Goal: Information Seeking & Learning: Learn about a topic

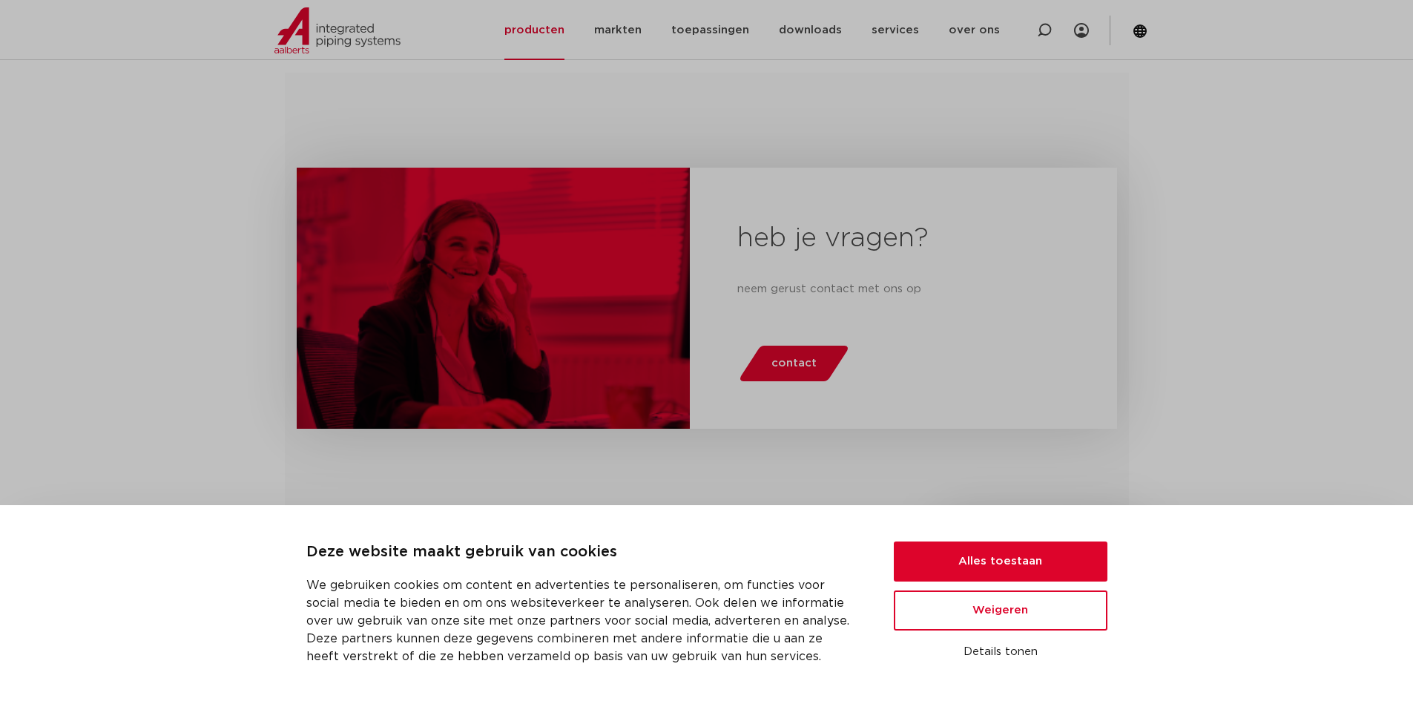
scroll to position [371, 0]
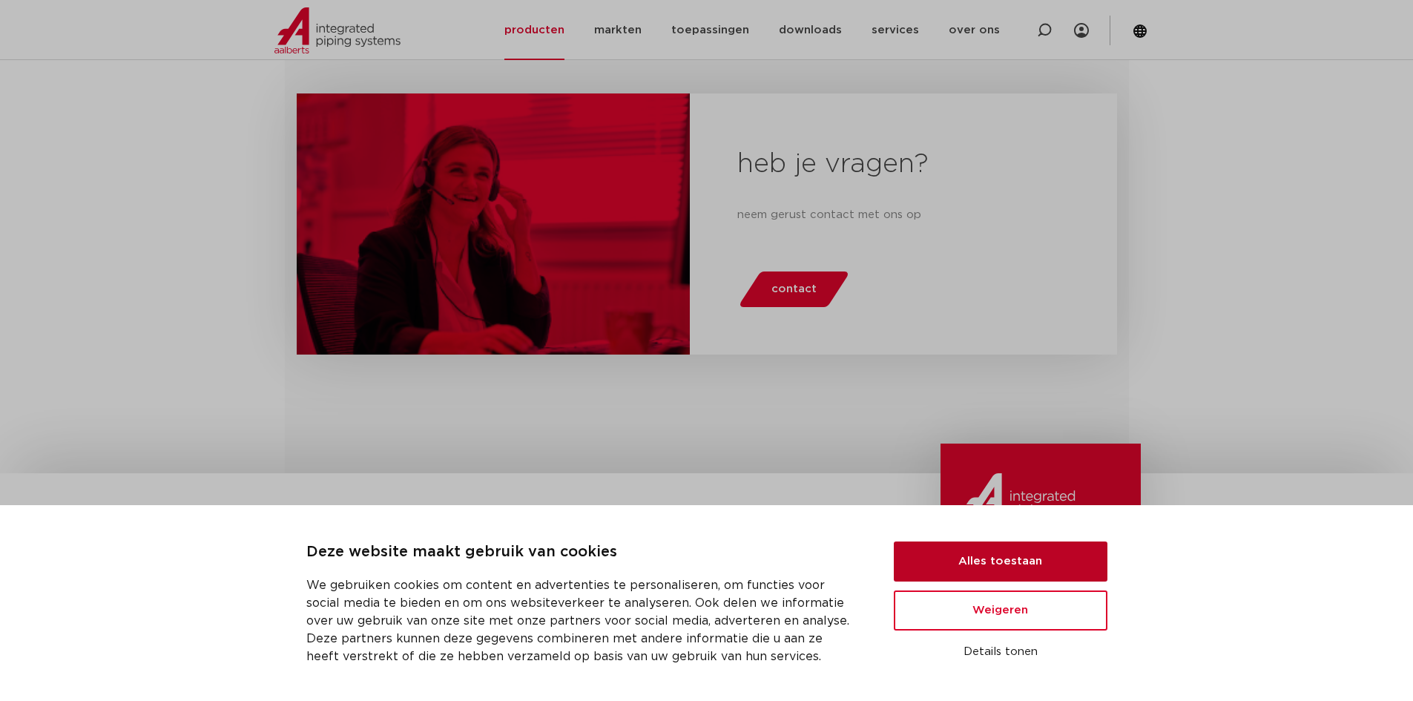
click at [936, 552] on button "Alles toestaan" at bounding box center [1001, 562] width 214 height 40
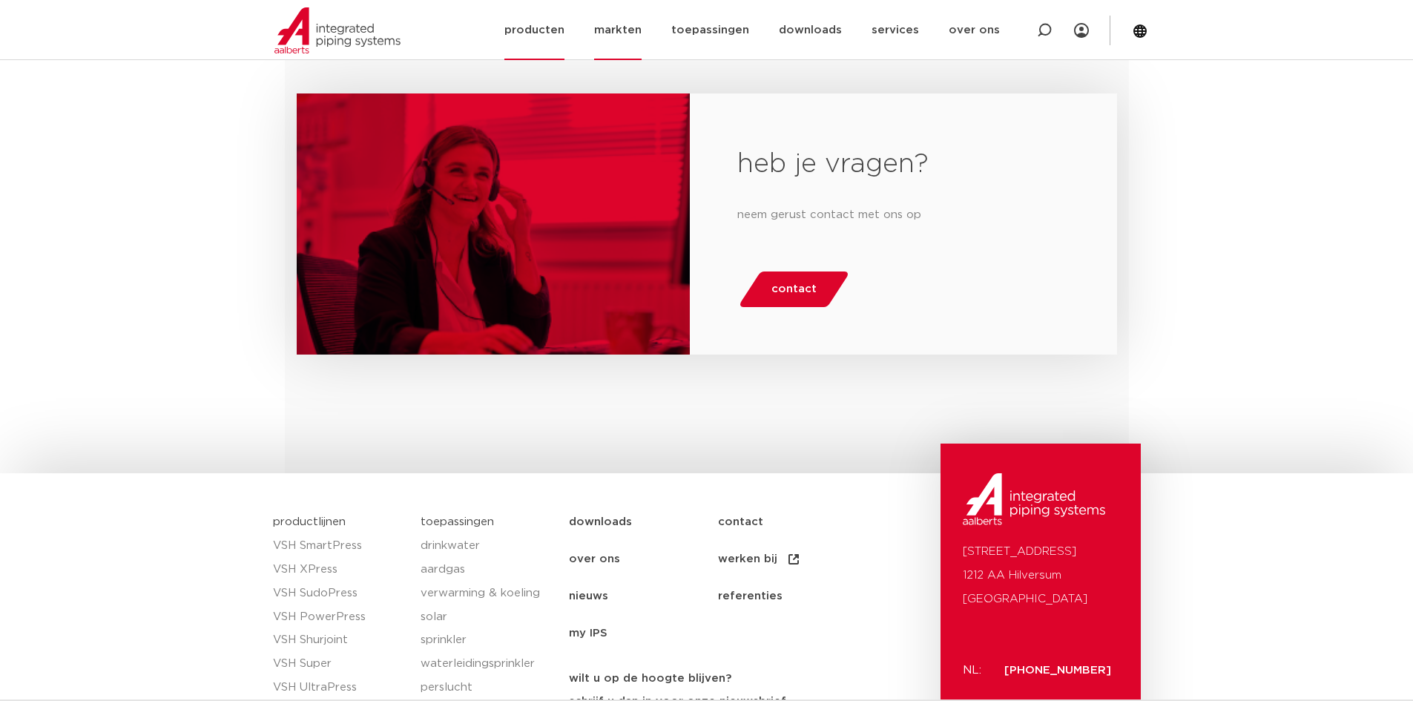
scroll to position [0, 0]
click at [524, 37] on link "producten" at bounding box center [535, 30] width 60 height 60
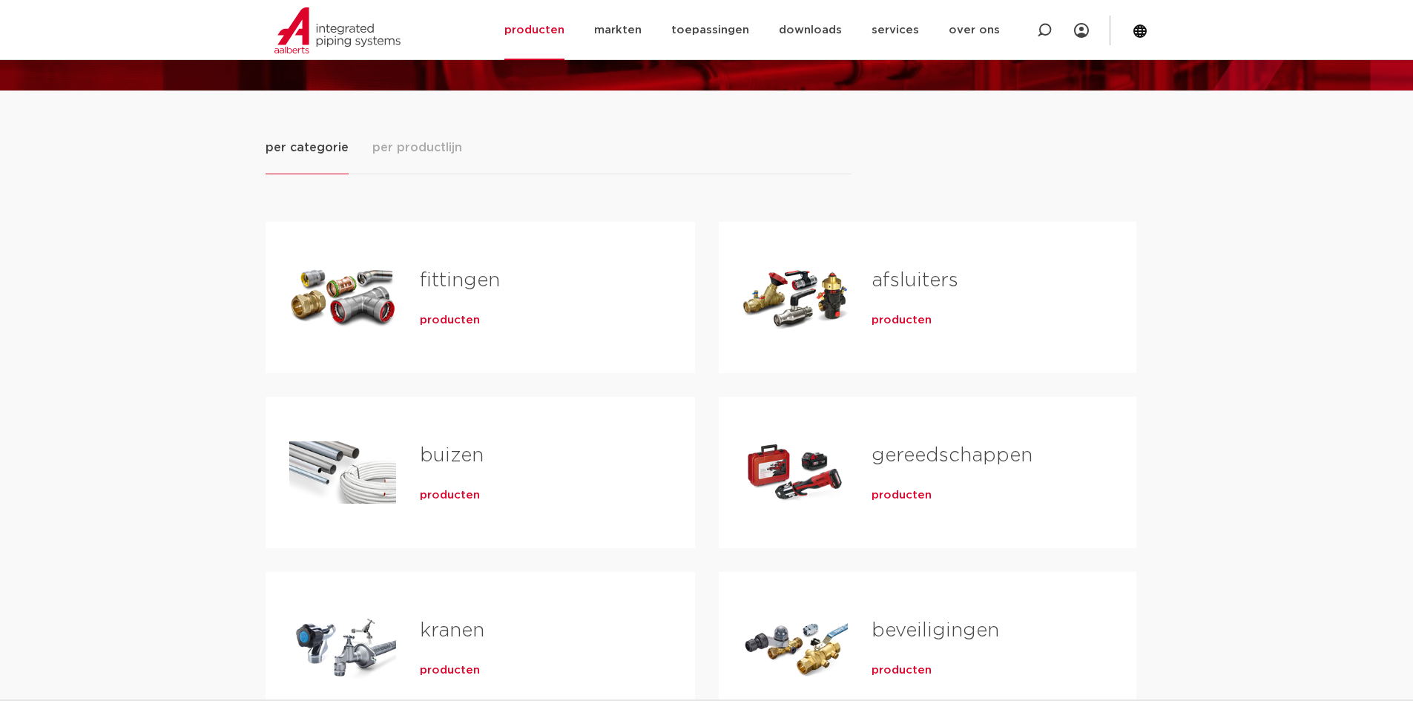
scroll to position [223, 0]
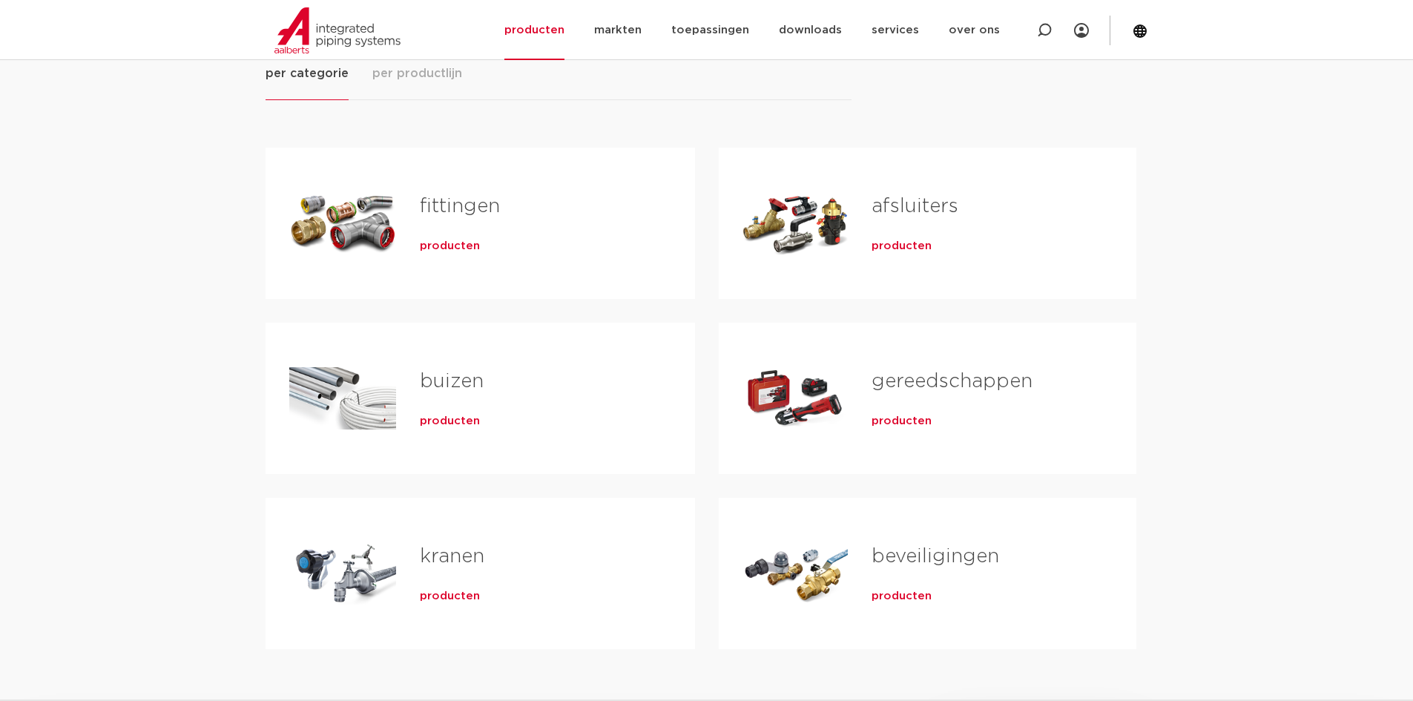
click at [354, 568] on div "Tabs. Open items met enter of spatie, sluit af met escape en navigeer met de pi…" at bounding box center [342, 574] width 107 height 104
click at [433, 557] on link "kranen" at bounding box center [452, 556] width 65 height 19
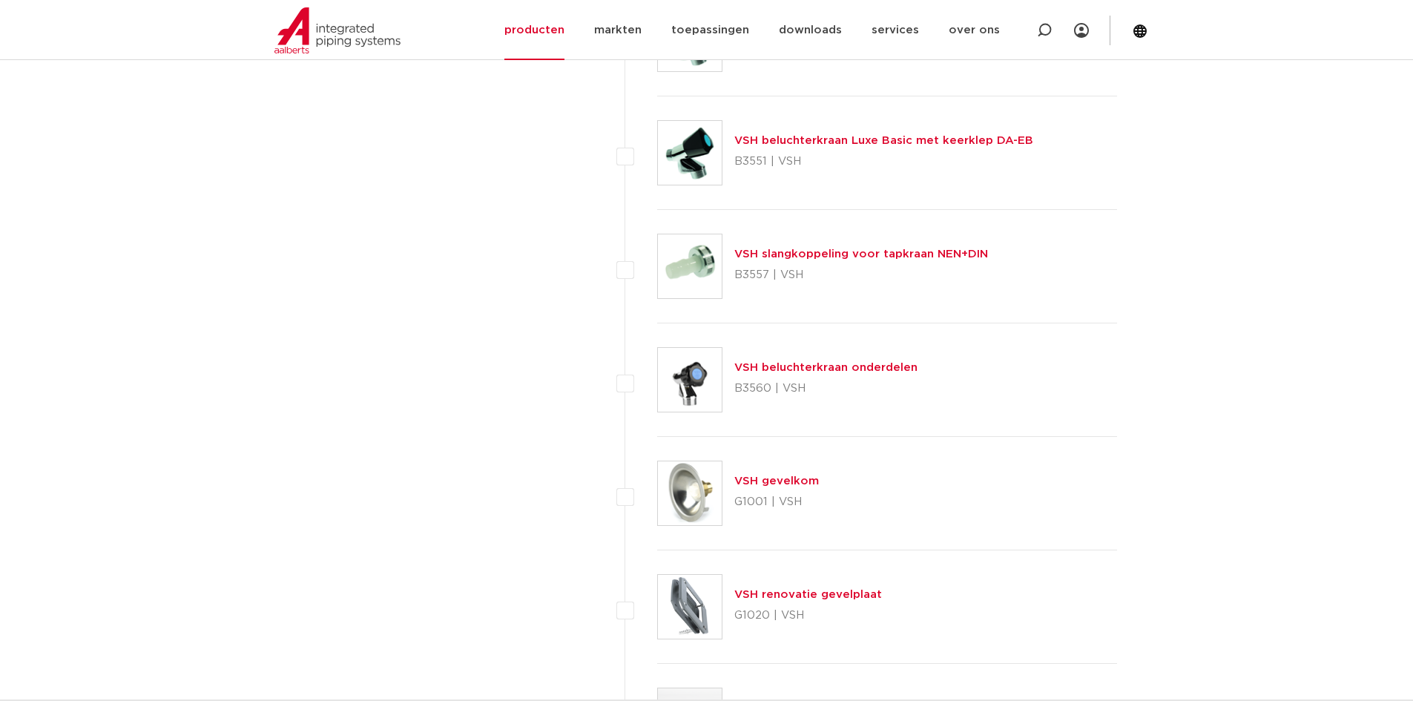
scroll to position [5416, 0]
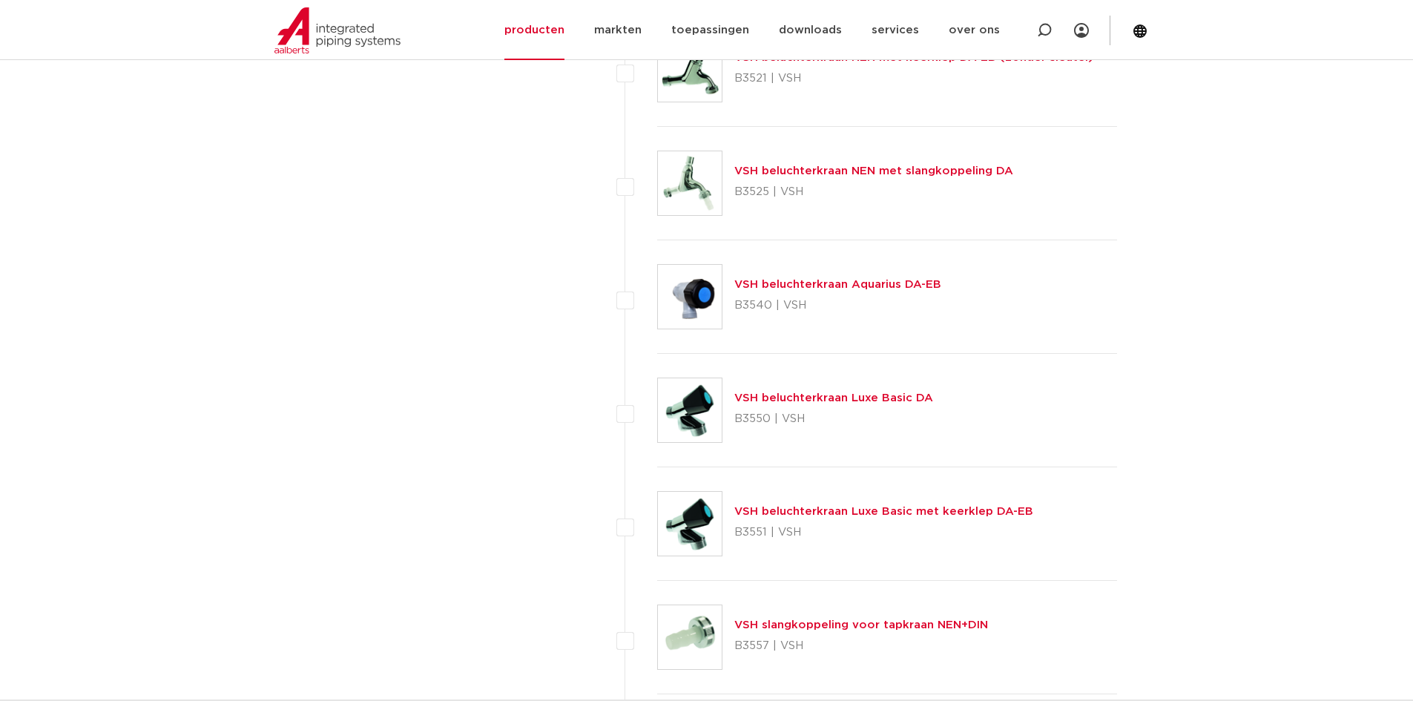
click at [882, 510] on link "VSH beluchterkraan Luxe Basic met keerklep DA-EB" at bounding box center [884, 511] width 299 height 11
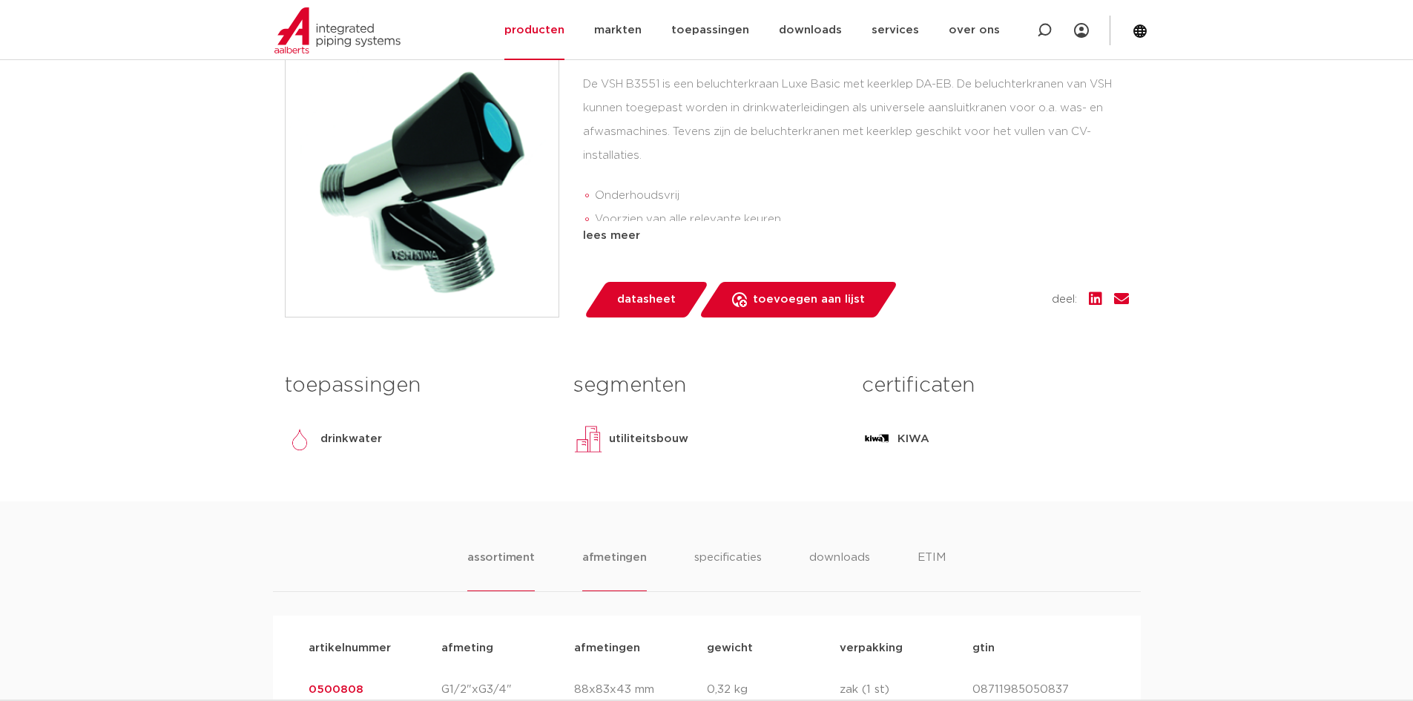
scroll to position [594, 0]
